Goal: Transaction & Acquisition: Purchase product/service

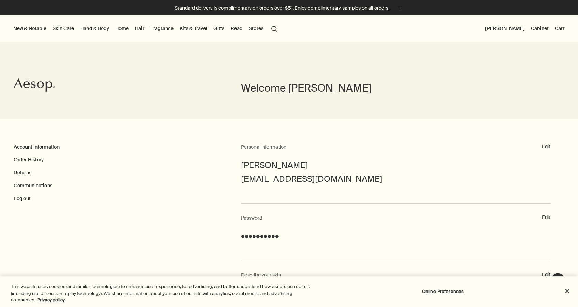
click at [62, 29] on link "Skin Care" at bounding box center [63, 28] width 24 height 9
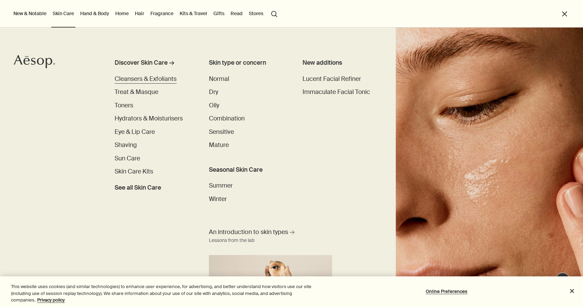
click at [169, 82] on span "Cleansers & Exfoliants" at bounding box center [146, 79] width 62 height 8
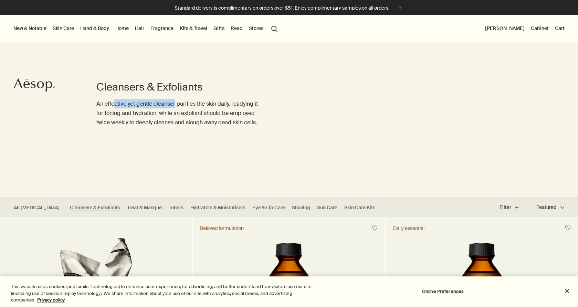
drag, startPoint x: 115, startPoint y: 102, endPoint x: 177, endPoint y: 107, distance: 61.8
click at [177, 107] on p "An effective yet gentle cleanser purifies the skin daily, readying it for tonin…" at bounding box center [178, 113] width 165 height 28
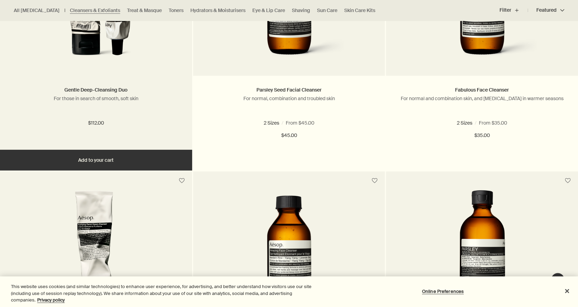
scroll to position [310, 0]
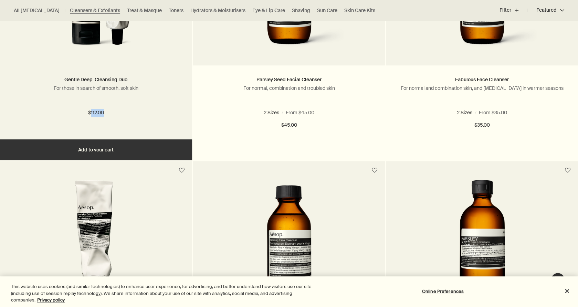
drag, startPoint x: 90, startPoint y: 111, endPoint x: 117, endPoint y: 111, distance: 26.8
click at [115, 111] on div "$112.00" at bounding box center [95, 113] width 171 height 8
click at [189, 105] on div "Gentle Deep-Cleansing Duo For those in search of smooth, soft skin $112.00" at bounding box center [96, 102] width 192 height 74
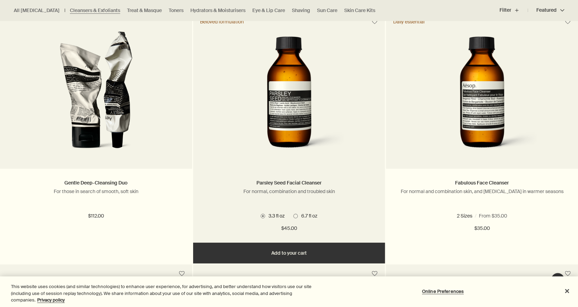
scroll to position [0, 0]
click at [303, 215] on span "6.7 fl oz" at bounding box center [308, 216] width 20 height 6
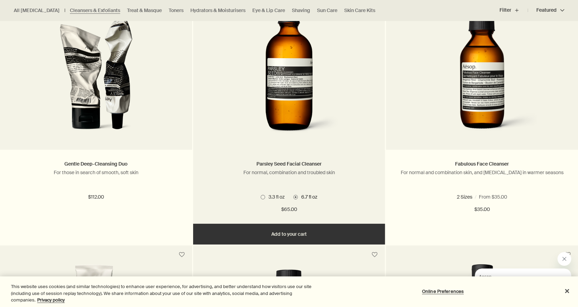
scroll to position [241, 0]
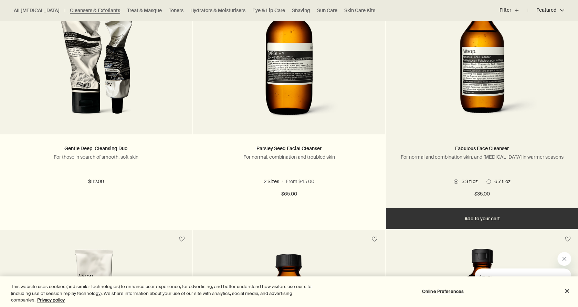
click at [491, 182] on span "6.7 fl oz" at bounding box center [501, 181] width 20 height 6
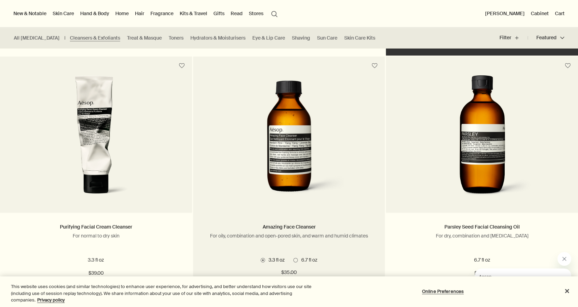
scroll to position [413, 0]
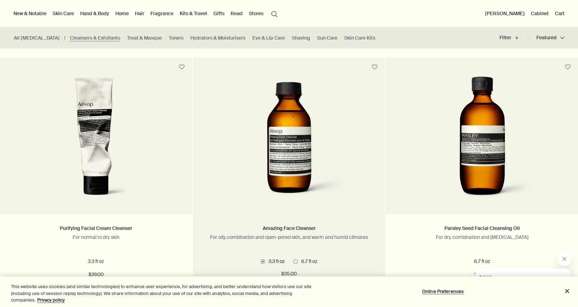
click at [316, 150] on img at bounding box center [288, 139] width 125 height 127
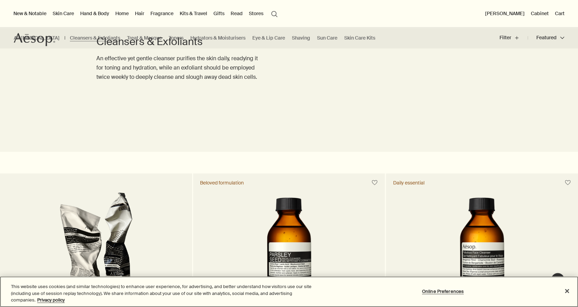
scroll to position [34, 0]
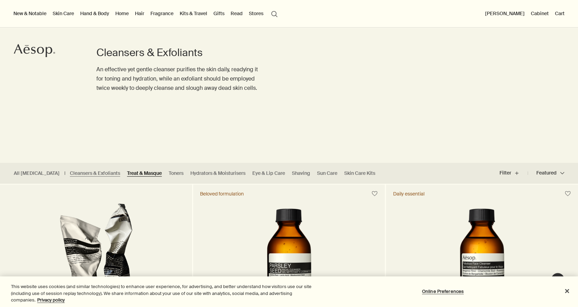
click at [131, 175] on link "Treat & Masque" at bounding box center [144, 173] width 35 height 7
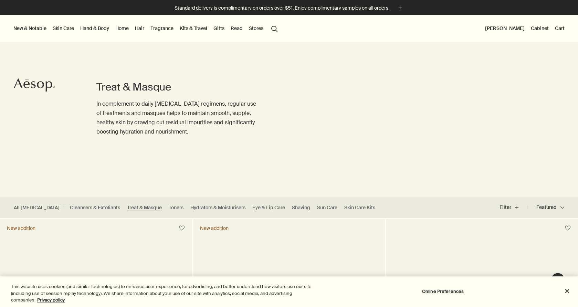
click at [162, 114] on p "In complement to daily skin care regimens, regular use of treatments and masque…" at bounding box center [178, 118] width 165 height 38
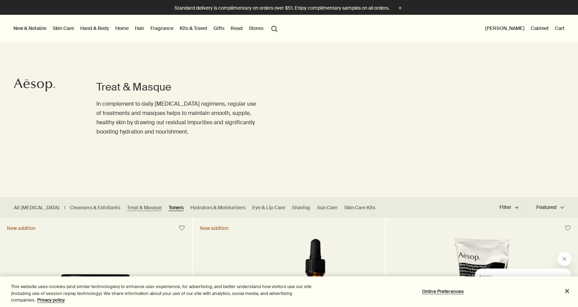
click at [169, 208] on link "Toners" at bounding box center [176, 207] width 15 height 7
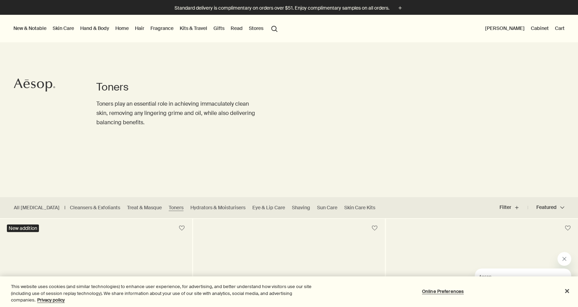
click at [142, 91] on h1 "Toners" at bounding box center [178, 87] width 165 height 14
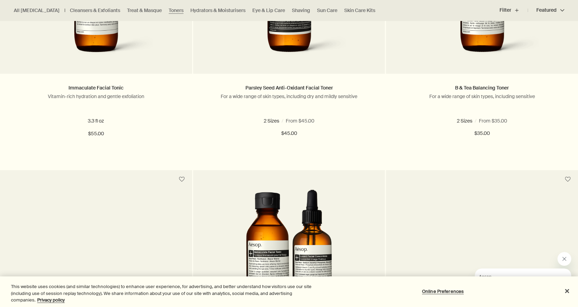
scroll to position [413, 0]
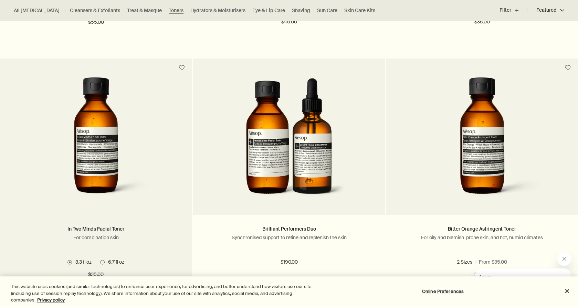
click at [113, 260] on span "6.7 fl oz" at bounding box center [115, 262] width 20 height 6
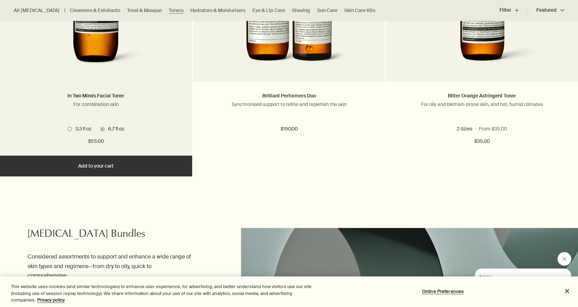
scroll to position [551, 0]
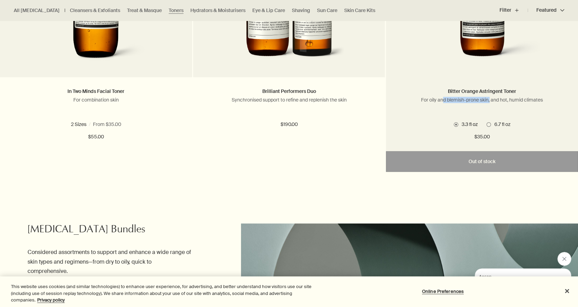
drag, startPoint x: 439, startPoint y: 101, endPoint x: 489, endPoint y: 102, distance: 49.9
click at [489, 102] on p "For oily and blemish-prone skin, and hot, humid climates" at bounding box center [481, 100] width 171 height 6
click at [498, 100] on p "For oily and blemish-prone skin, and hot, humid climates" at bounding box center [481, 100] width 171 height 6
drag, startPoint x: 501, startPoint y: 100, endPoint x: 543, endPoint y: 99, distance: 42.0
click at [543, 99] on p "For oily and blemish-prone skin, and hot, humid climates" at bounding box center [481, 100] width 171 height 6
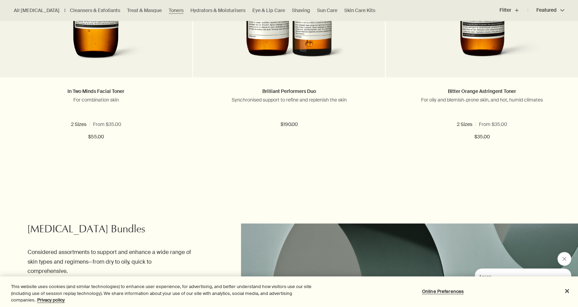
copy p "hot, humid climates"
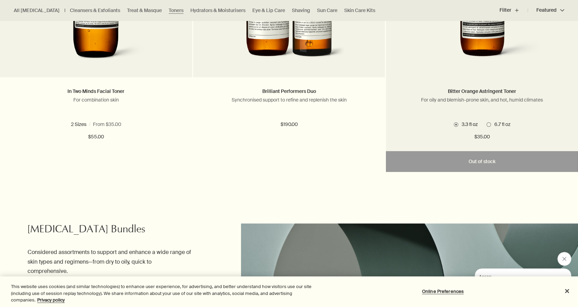
click at [487, 124] on span at bounding box center [488, 124] width 4 height 4
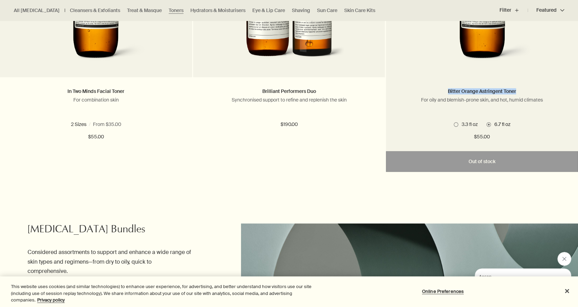
drag, startPoint x: 445, startPoint y: 92, endPoint x: 516, endPoint y: 91, distance: 70.9
click at [516, 91] on h2 "Bitter Orange Astringent Toner" at bounding box center [481, 91] width 171 height 8
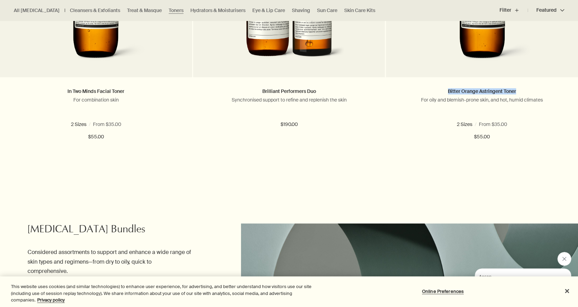
copy link "Bitter Orange Astringent Toner"
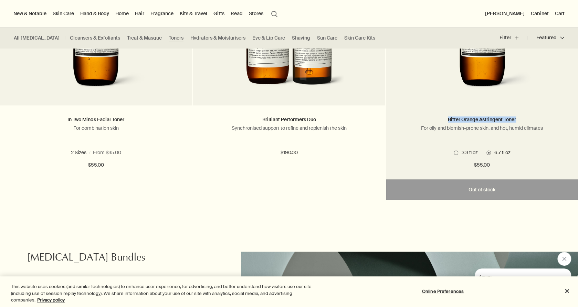
scroll to position [482, 0]
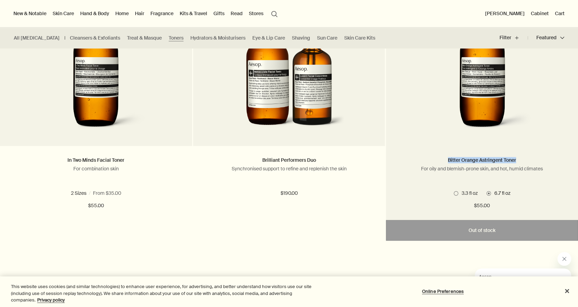
click at [483, 93] on img at bounding box center [482, 71] width 110 height 127
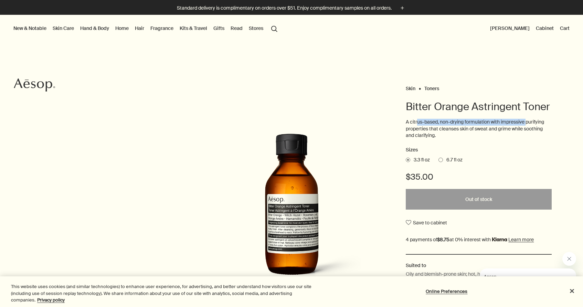
drag, startPoint x: 415, startPoint y: 134, endPoint x: 525, endPoint y: 133, distance: 110.8
click at [525, 133] on p "A citrus-based, non-drying formulation with impressive purifying properties tha…" at bounding box center [479, 129] width 146 height 20
click at [406, 119] on header "Bitter Orange Astringent Toner" at bounding box center [479, 109] width 146 height 19
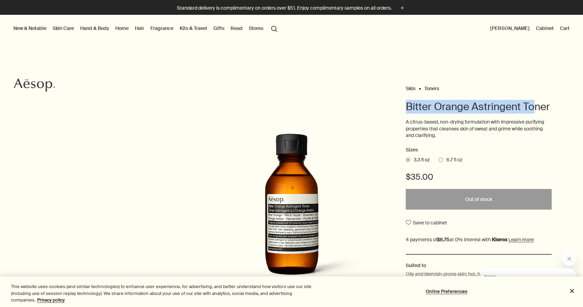
drag, startPoint x: 411, startPoint y: 119, endPoint x: 403, endPoint y: 100, distance: 20.5
click at [406, 100] on h1 "Bitter Orange Astringent Toner" at bounding box center [479, 107] width 146 height 14
click at [435, 112] on h1 "Bitter Orange Astringent Toner" at bounding box center [479, 107] width 146 height 14
drag, startPoint x: 418, startPoint y: 121, endPoint x: 398, endPoint y: 100, distance: 29.2
click at [398, 100] on div "Skin Toners Bitter Orange Astringent Toner A citrus-based, non-drying formulati…" at bounding box center [291, 212] width 583 height 256
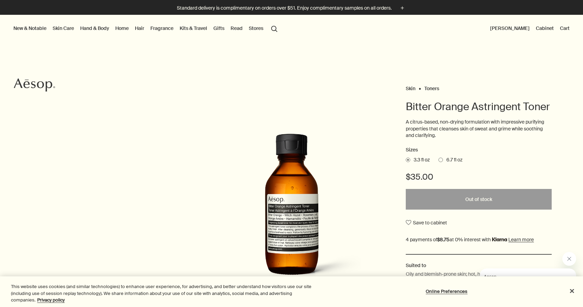
click at [428, 114] on h1 "Bitter Orange Astringent Toner" at bounding box center [479, 107] width 146 height 14
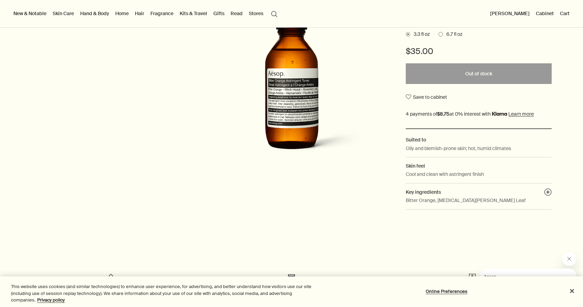
scroll to position [34, 0]
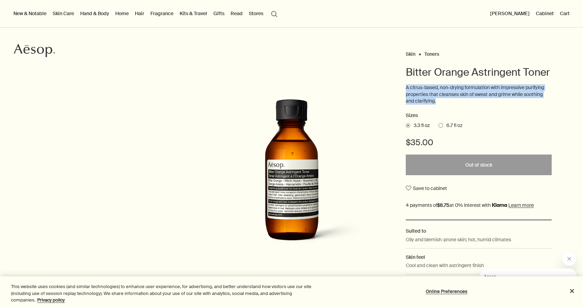
drag, startPoint x: 433, startPoint y: 115, endPoint x: 403, endPoint y: 101, distance: 32.8
click at [406, 101] on p "A citrus-based, non-drying formulation with impressive purifying properties tha…" at bounding box center [479, 94] width 146 height 20
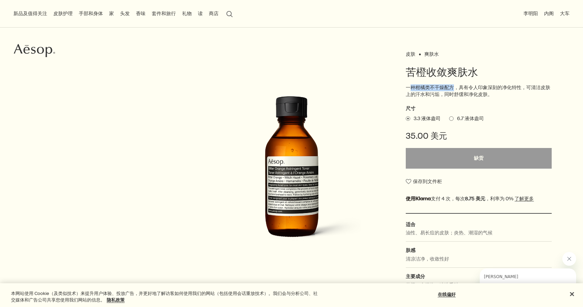
drag, startPoint x: 408, startPoint y: 87, endPoint x: 450, endPoint y: 88, distance: 42.0
click at [450, 88] on font "一种柑橘类不干燥配方，具有令人印象深刻的净化特性，可清洁皮肤上的汗水和污垢，同时舒缓和净化皮肤。" at bounding box center [478, 90] width 145 height 13
click at [471, 86] on font "一种柑橘类不干燥配方，具有令人印象深刻的净化特性，可清洁皮肤上的汗水和污垢，同时舒缓和净化皮肤。" at bounding box center [478, 90] width 145 height 13
drag, startPoint x: 463, startPoint y: 86, endPoint x: 515, endPoint y: 86, distance: 52.0
click at [515, 86] on font "一种柑橘类不干燥配方，具有令人印象深刻的净化特性，可清洁皮肤上的汗水和污垢，同时舒缓和净化皮肤。" at bounding box center [478, 90] width 145 height 13
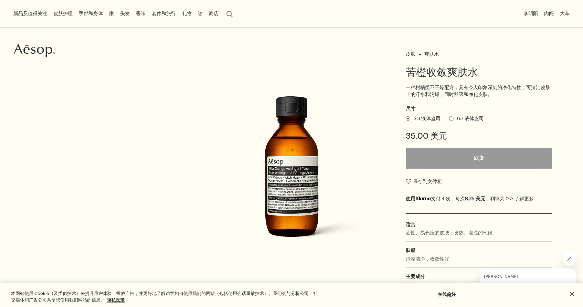
click at [523, 86] on font "一种柑橘类不干燥配方，具有令人印象深刻的净化特性，可清洁皮肤上的汗水和污垢，同时舒缓和净化皮肤。" at bounding box center [478, 90] width 145 height 13
drag, startPoint x: 416, startPoint y: 92, endPoint x: 449, endPoint y: 91, distance: 32.4
click at [442, 93] on font "一种柑橘类不干燥配方，具有令人印象深刻的净化特性，可清洁皮肤上的汗水和污垢，同时舒缓和净化皮肤。" at bounding box center [478, 90] width 145 height 13
drag, startPoint x: 451, startPoint y: 91, endPoint x: 484, endPoint y: 91, distance: 33.0
click at [484, 91] on font "一种柑橘类不干燥配方，具有令人印象深刻的净化特性，可清洁皮肤上的汗水和污垢，同时舒缓和净化皮肤。" at bounding box center [478, 90] width 145 height 13
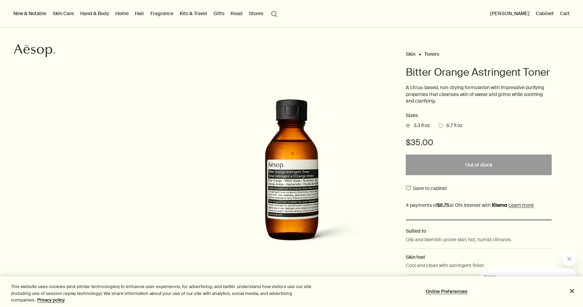
click at [436, 103] on p "A citrus-based, non-drying formulation with impressive purifying properties tha…" at bounding box center [479, 94] width 146 height 20
click at [475, 105] on p "A citrus-based, non-drying formulation with impressive purifying properties tha…" at bounding box center [479, 94] width 146 height 20
drag, startPoint x: 456, startPoint y: 109, endPoint x: 466, endPoint y: 108, distance: 10.0
click at [466, 105] on p "A citrus-based, non-drying formulation with impressive purifying properties tha…" at bounding box center [479, 94] width 146 height 20
click at [451, 105] on p "A citrus-based, non-drying formulation with impressive purifying properties tha…" at bounding box center [479, 94] width 146 height 20
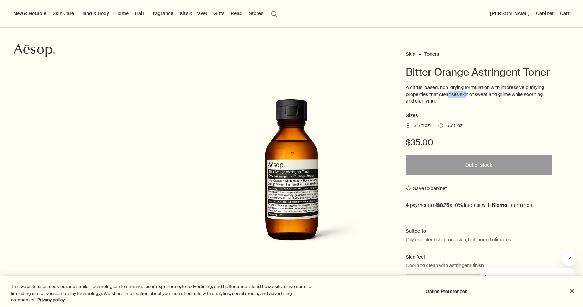
drag, startPoint x: 444, startPoint y: 109, endPoint x: 465, endPoint y: 108, distance: 20.3
click at [465, 105] on p "A citrus-based, non-drying formulation with impressive purifying properties tha…" at bounding box center [479, 94] width 146 height 20
click at [450, 105] on p "A citrus-based, non-drying formulation with impressive purifying properties tha…" at bounding box center [479, 94] width 146 height 20
click at [438, 128] on span at bounding box center [440, 125] width 4 height 4
click at [438, 127] on input "6.7 fl oz" at bounding box center [438, 124] width 0 height 4
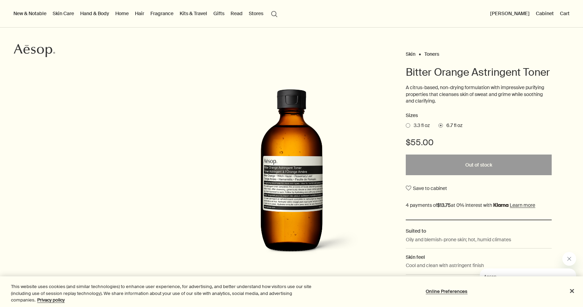
click at [448, 105] on p "A citrus-based, non-drying formulation with impressive purifying properties tha…" at bounding box center [479, 94] width 146 height 20
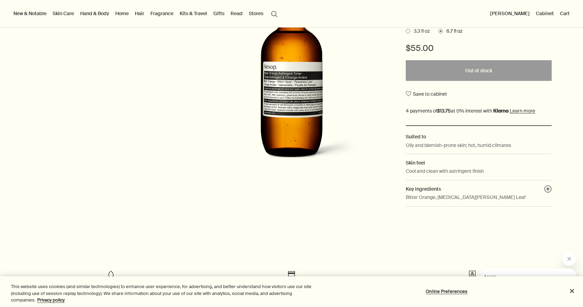
scroll to position [138, 0]
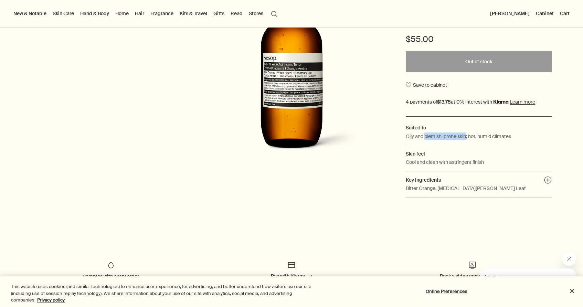
drag, startPoint x: 421, startPoint y: 150, endPoint x: 463, endPoint y: 152, distance: 41.7
click at [463, 140] on p "Oily and blemish-prone skin; hot, humid climates" at bounding box center [458, 136] width 105 height 8
copy p "blemish-prone skin"
click at [134, 129] on div "Skin Toners Bitter Orange Astringent Toner A citrus-based, non-drying formulati…" at bounding box center [291, 74] width 583 height 256
click at [545, 186] on button "plusAndCloseWithCircle" at bounding box center [548, 181] width 8 height 10
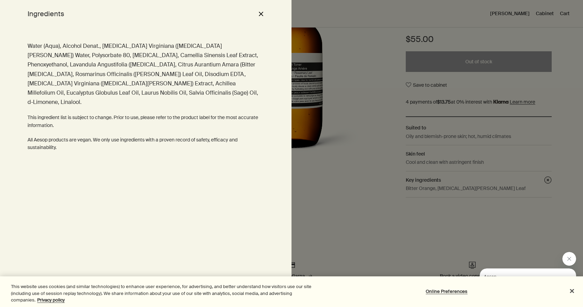
click at [415, 114] on div at bounding box center [291, 153] width 583 height 307
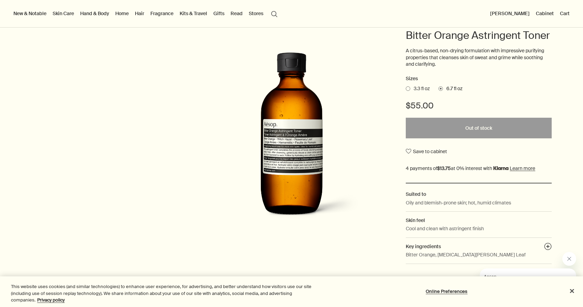
scroll to position [69, 0]
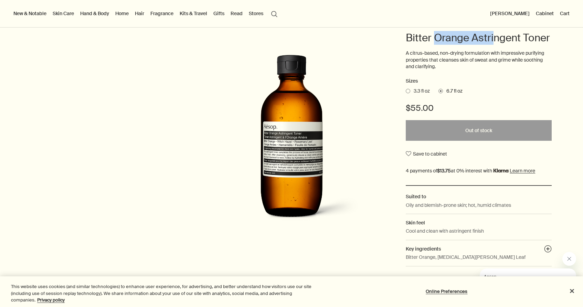
drag, startPoint x: 432, startPoint y: 42, endPoint x: 493, endPoint y: 44, distance: 61.3
click at [493, 44] on h1 "Bitter Orange Astringent Toner" at bounding box center [479, 38] width 146 height 14
click at [440, 37] on h1 "Bitter Orange Astringent Toner" at bounding box center [479, 38] width 146 height 14
drag, startPoint x: 417, startPoint y: 98, endPoint x: 415, endPoint y: 108, distance: 10.9
click at [415, 108] on div "Sizes 3.3 fl oz 6.7 fl oz $55.00 Out of stock Out of stock Save to cabinet" at bounding box center [479, 131] width 146 height 108
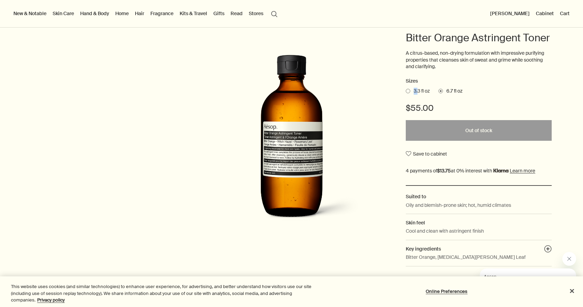
click at [406, 93] on span at bounding box center [408, 91] width 4 height 4
click at [406, 92] on input "3.3 fl oz" at bounding box center [406, 90] width 0 height 4
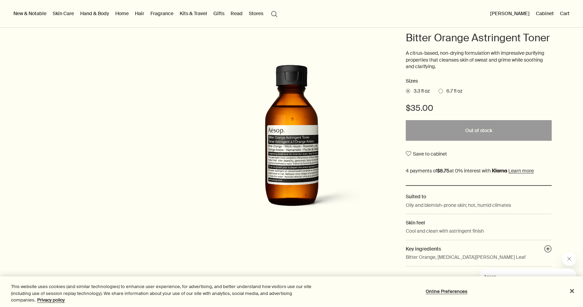
click at [448, 95] on span "6.7 fl oz" at bounding box center [453, 91] width 20 height 7
click at [438, 92] on input "6.7 fl oz" at bounding box center [438, 90] width 0 height 4
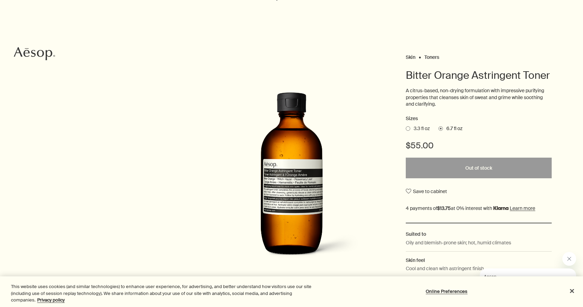
scroll to position [34, 0]
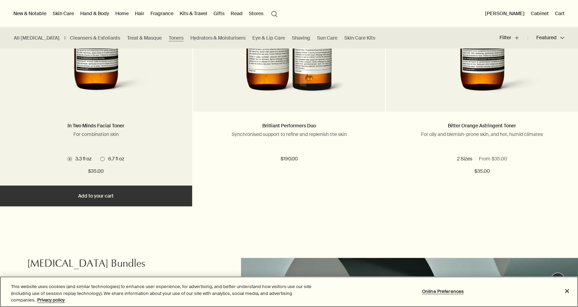
scroll to position [447, 0]
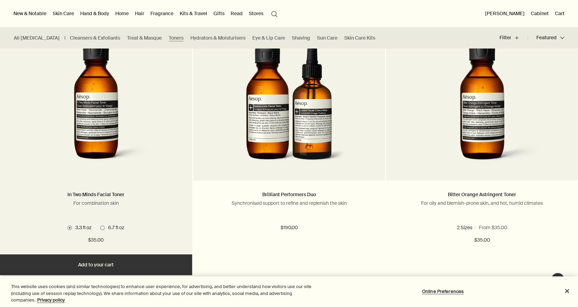
click at [105, 227] on span "6.7 fl oz" at bounding box center [115, 227] width 20 height 6
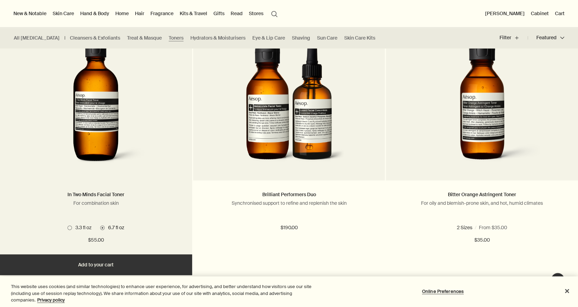
click at [114, 133] on img at bounding box center [96, 106] width 110 height 127
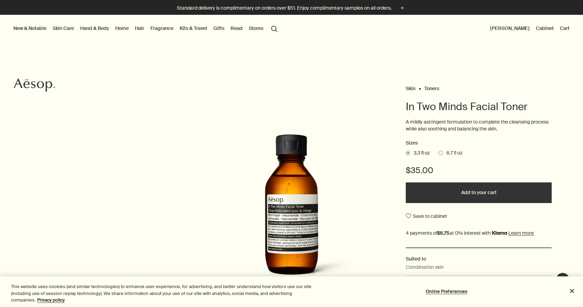
click at [438, 156] on label "6.7 fl oz" at bounding box center [450, 153] width 24 height 7
click at [438, 154] on input "6.7 fl oz" at bounding box center [438, 152] width 0 height 4
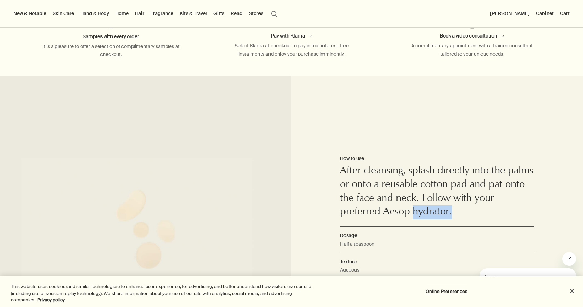
drag, startPoint x: 410, startPoint y: 204, endPoint x: 450, endPoint y: 205, distance: 39.9
click at [450, 205] on p "After cleansing, splash directly into the palms or onto a reusable cotton pad a…" at bounding box center [437, 191] width 194 height 55
copy p "hydrator."
click at [179, 181] on img at bounding box center [145, 229] width 291 height 307
click at [397, 188] on p "After cleansing, splash directly into the palms or onto a reusable cotton pad a…" at bounding box center [437, 191] width 194 height 55
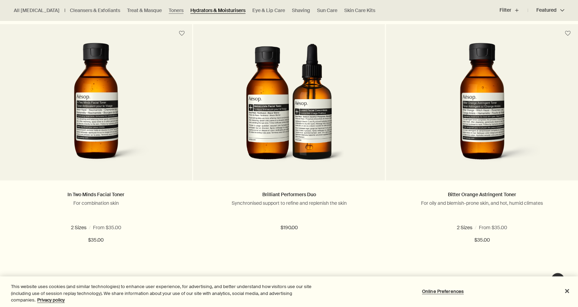
click at [204, 208] on div "Brilliant Performers Duo Synchronised support to refine and replenish the skin" at bounding box center [288, 205] width 171 height 28
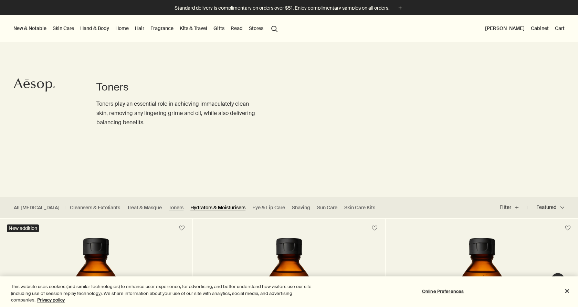
click at [205, 205] on link "Hydrators & Moisturisers" at bounding box center [217, 207] width 55 height 7
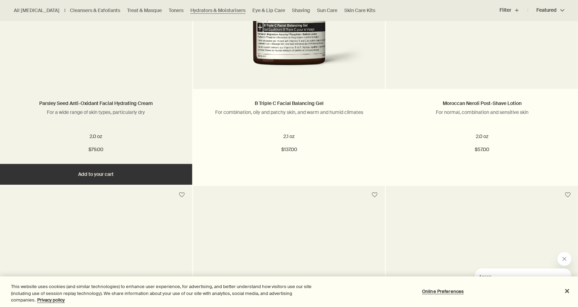
scroll to position [722, 0]
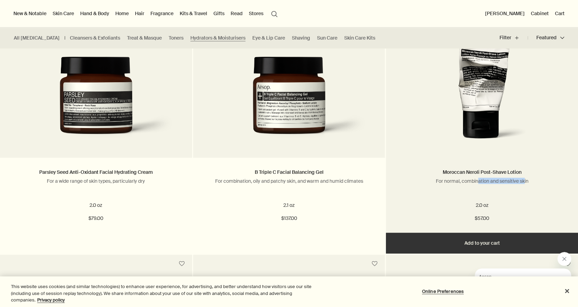
drag, startPoint x: 476, startPoint y: 181, endPoint x: 524, endPoint y: 187, distance: 47.9
click at [524, 187] on div "Moroccan Neroli Post-Shave Lotion For normal, combination and [MEDICAL_DATA]" at bounding box center [481, 182] width 171 height 28
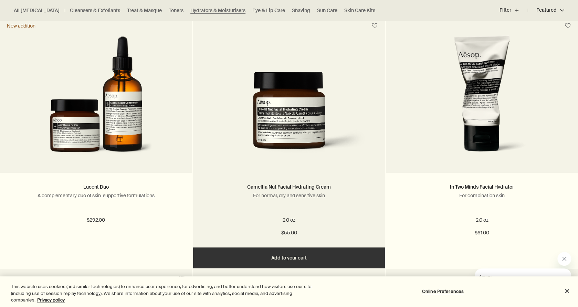
scroll to position [275, 0]
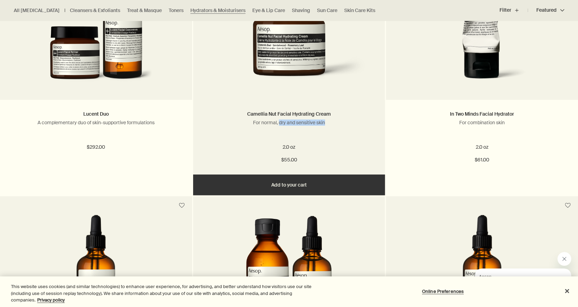
drag, startPoint x: 279, startPoint y: 122, endPoint x: 326, endPoint y: 121, distance: 47.5
click at [326, 121] on p "For normal, dry and sensitive skin" at bounding box center [288, 122] width 171 height 6
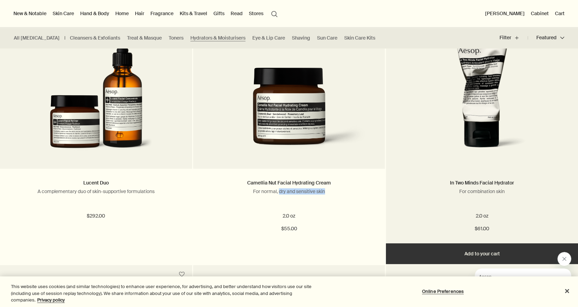
scroll to position [206, 0]
drag, startPoint x: 449, startPoint y: 185, endPoint x: 495, endPoint y: 192, distance: 46.7
click at [495, 192] on div "In Two Minds Facial Hydrator For combination skin" at bounding box center [481, 193] width 171 height 28
click at [482, 184] on link "In Two Minds Facial Hydrator" at bounding box center [482, 183] width 64 height 6
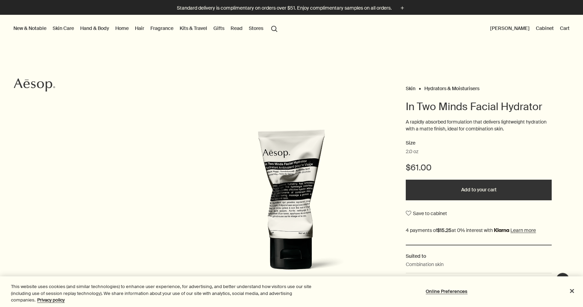
click at [484, 184] on button "Add to your cart" at bounding box center [479, 190] width 146 height 21
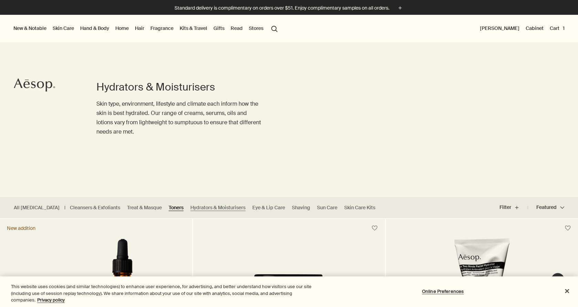
click at [169, 207] on link "Toners" at bounding box center [176, 207] width 15 height 7
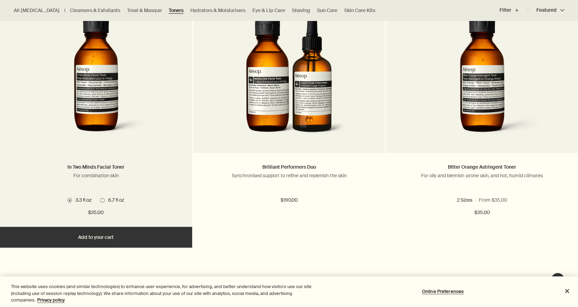
scroll to position [482, 0]
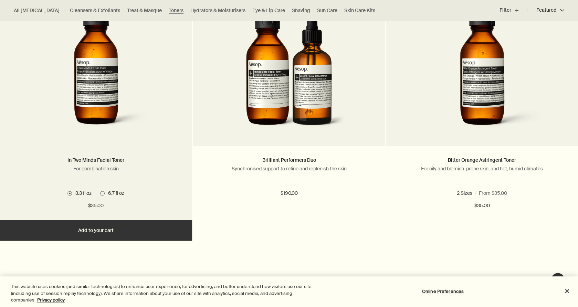
click at [104, 196] on label "6.7 fl oz" at bounding box center [112, 193] width 24 height 6
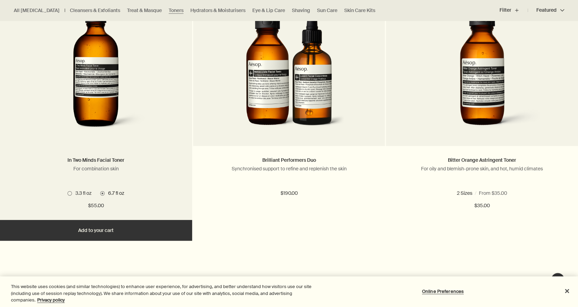
click at [125, 232] on button "Add Add to your cart" at bounding box center [96, 230] width 192 height 21
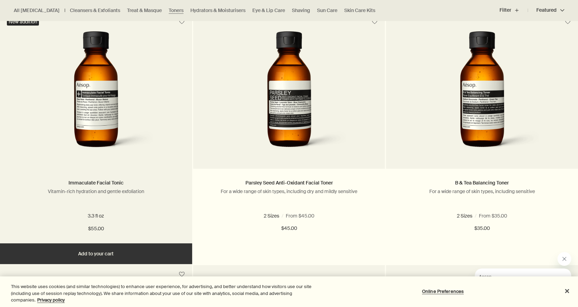
scroll to position [275, 0]
